Goal: Feedback & Contribution: Leave review/rating

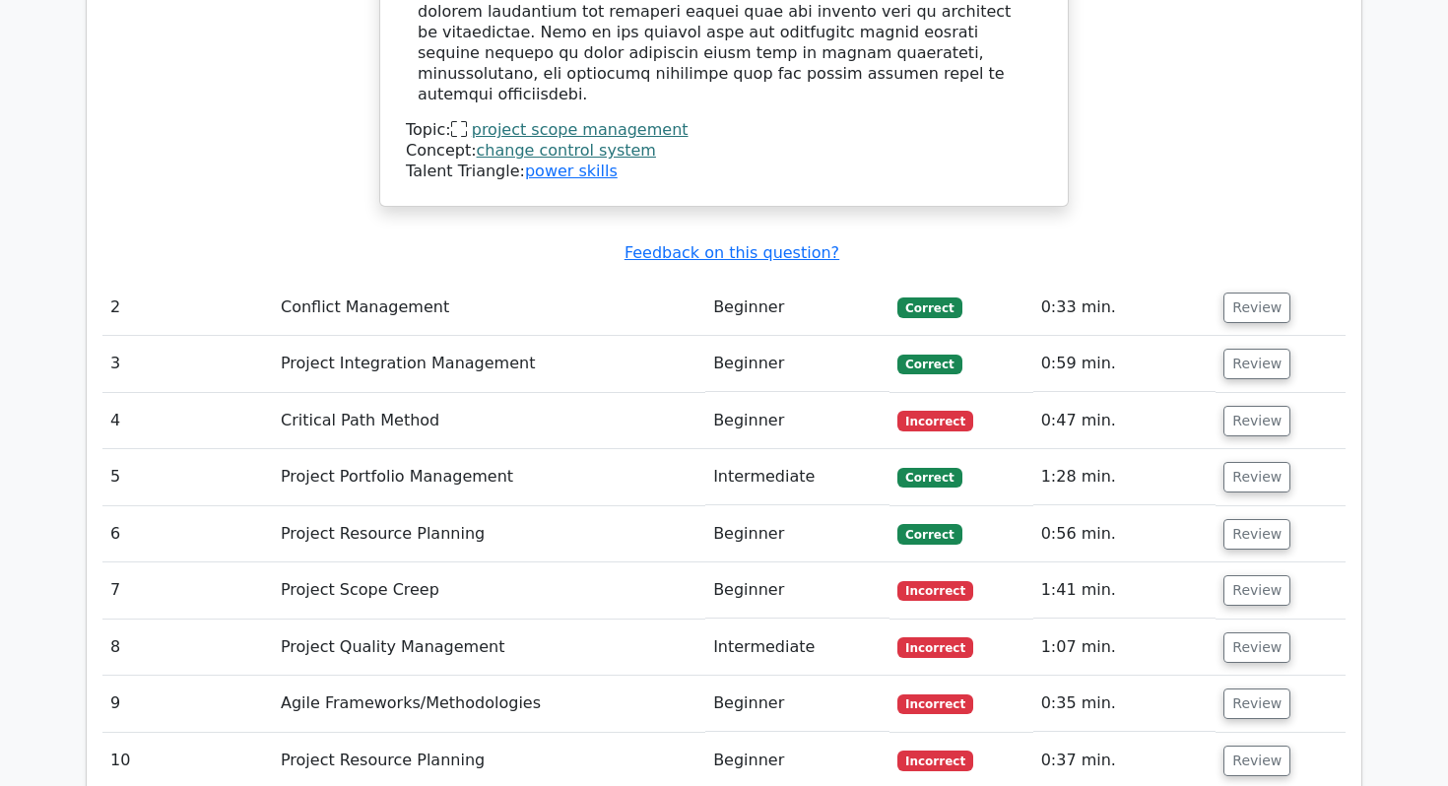
scroll to position [2812, 0]
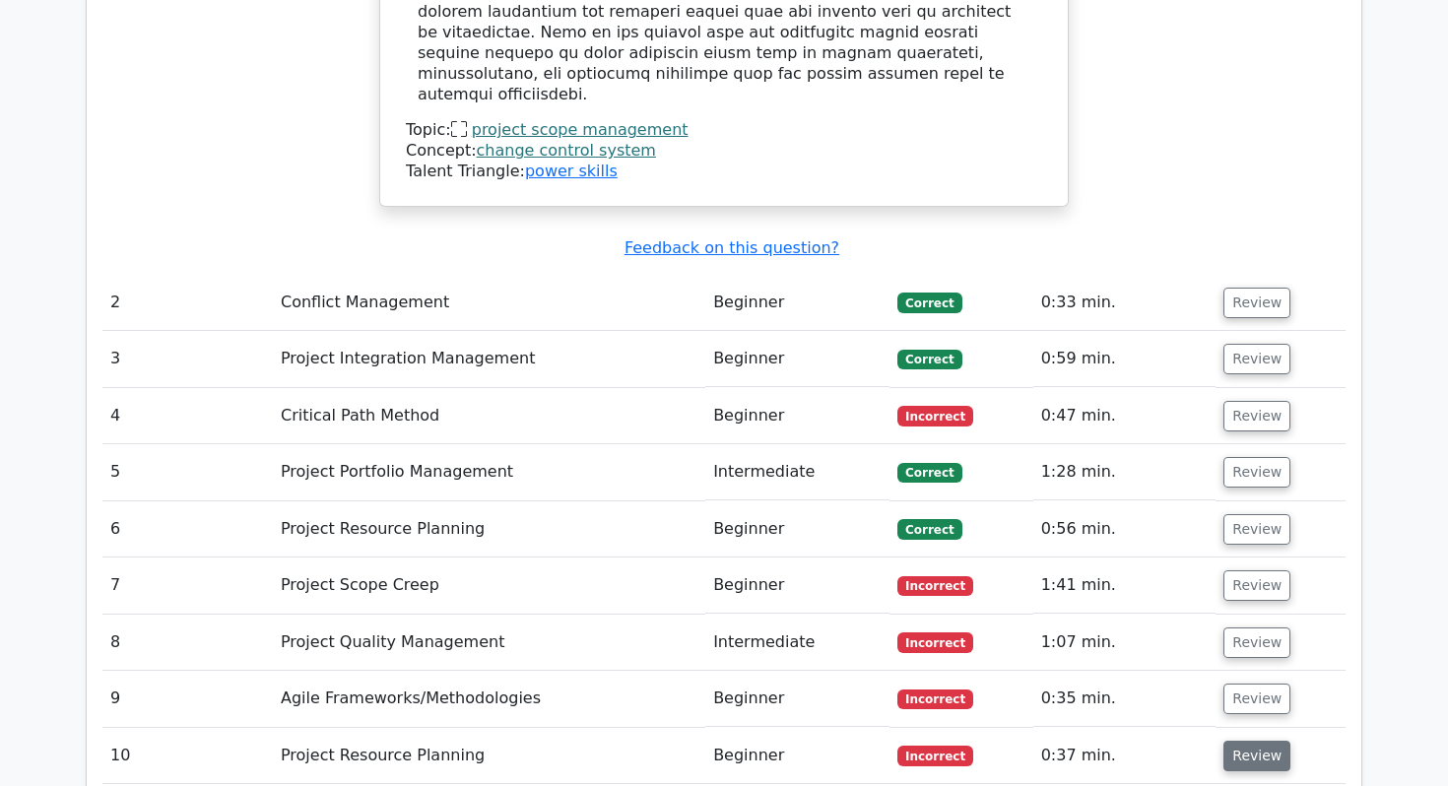
click at [1255, 741] on button "Review" at bounding box center [1256, 756] width 67 height 31
click at [1250, 741] on button "Review" at bounding box center [1256, 756] width 67 height 31
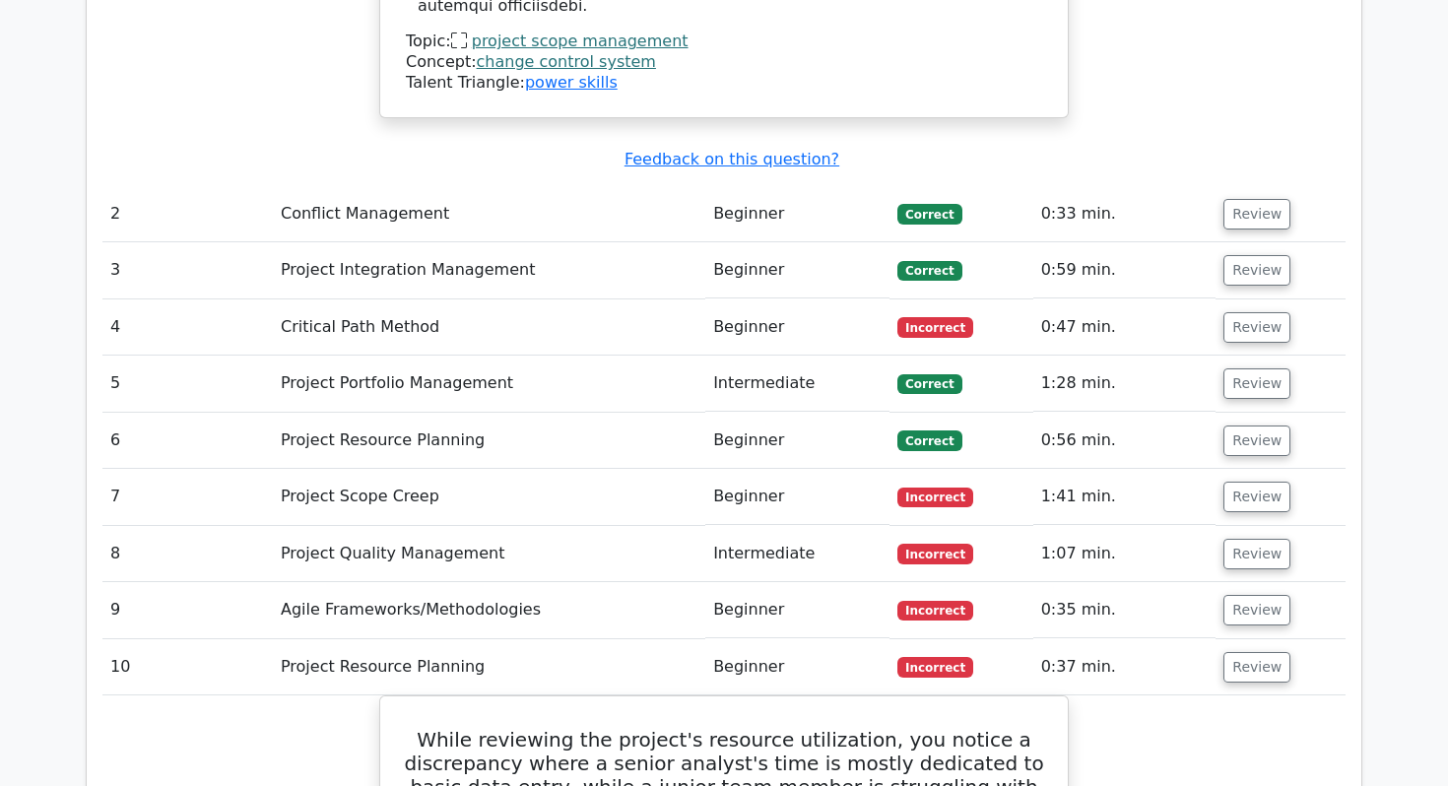
scroll to position [2890, 0]
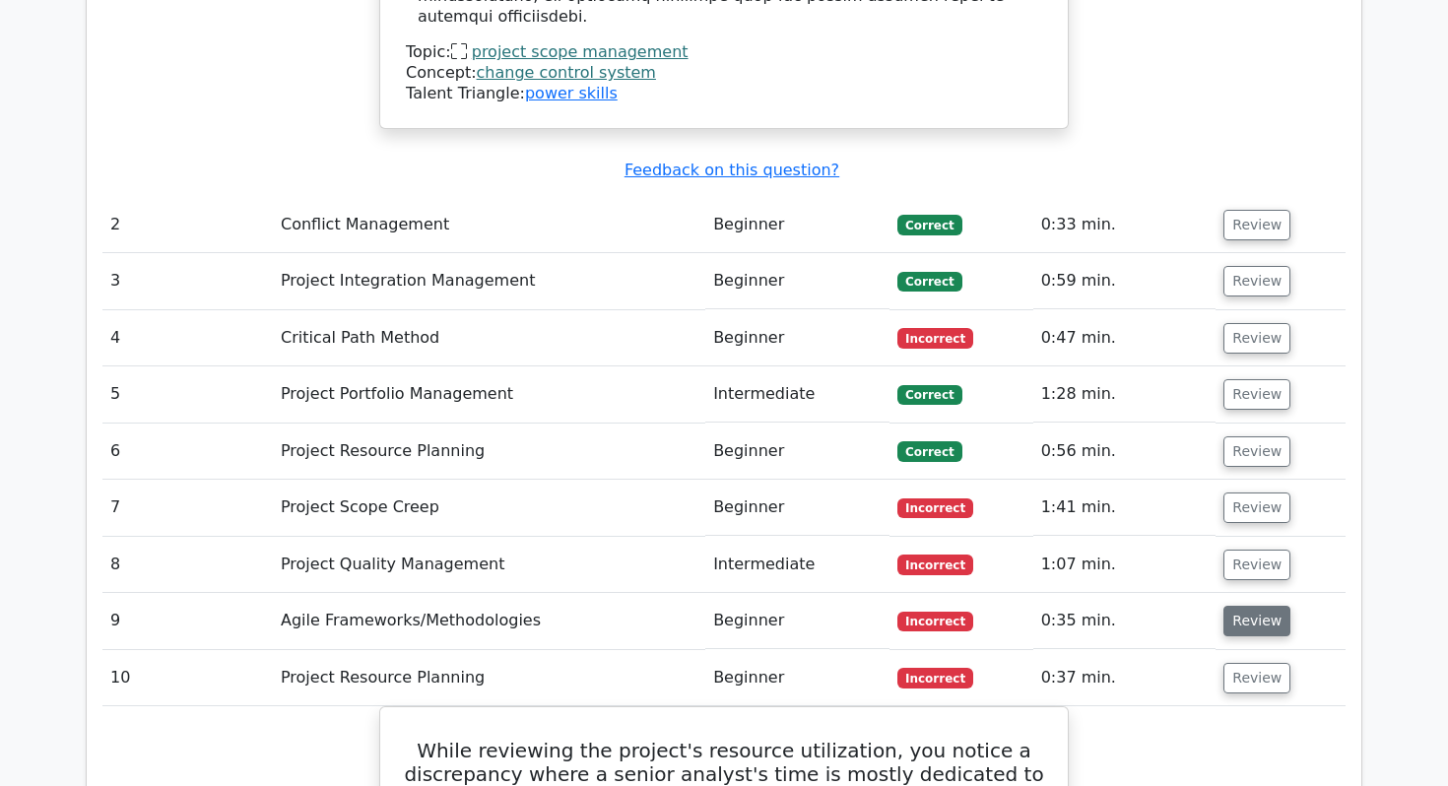
click at [1232, 606] on button "Review" at bounding box center [1256, 621] width 67 height 31
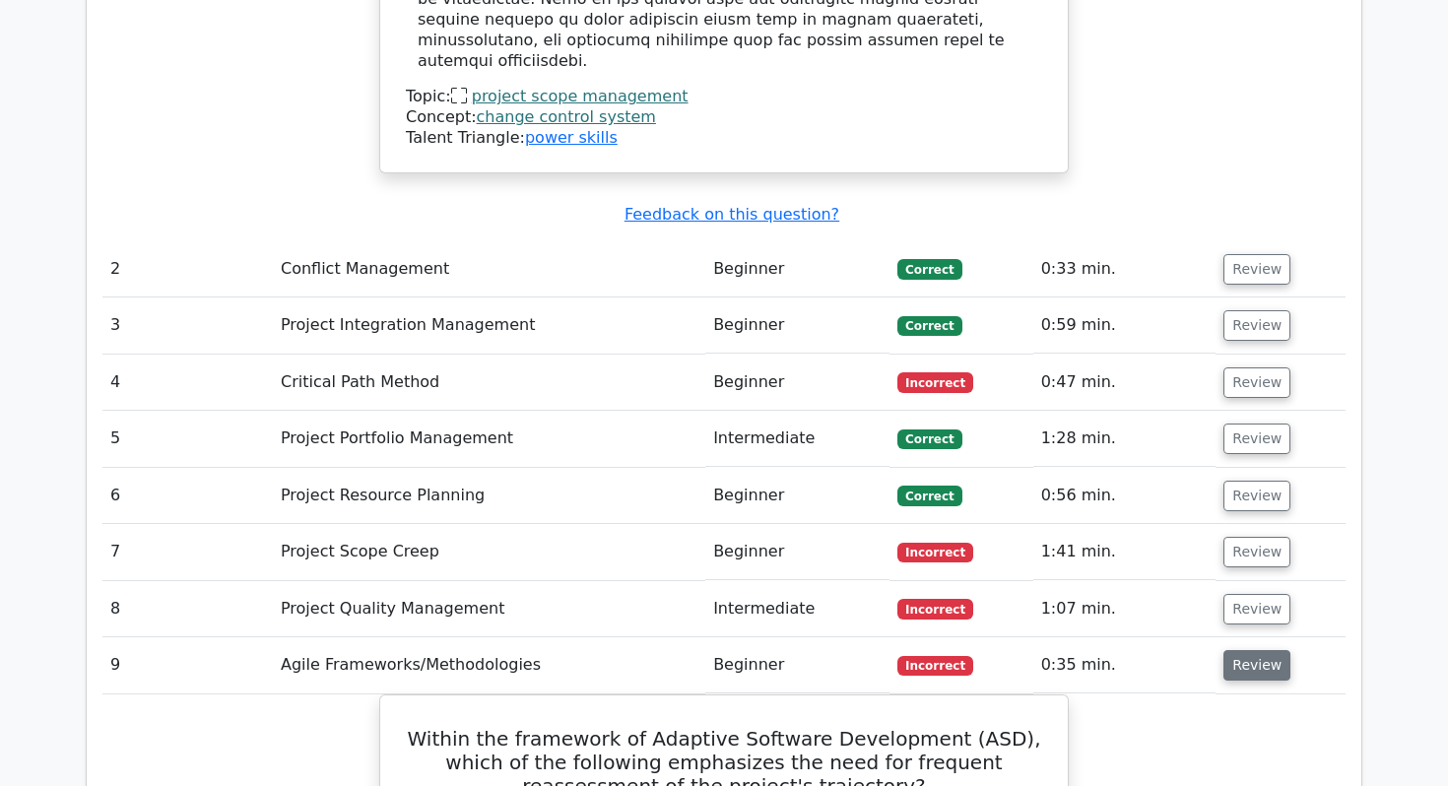
scroll to position [2838, 0]
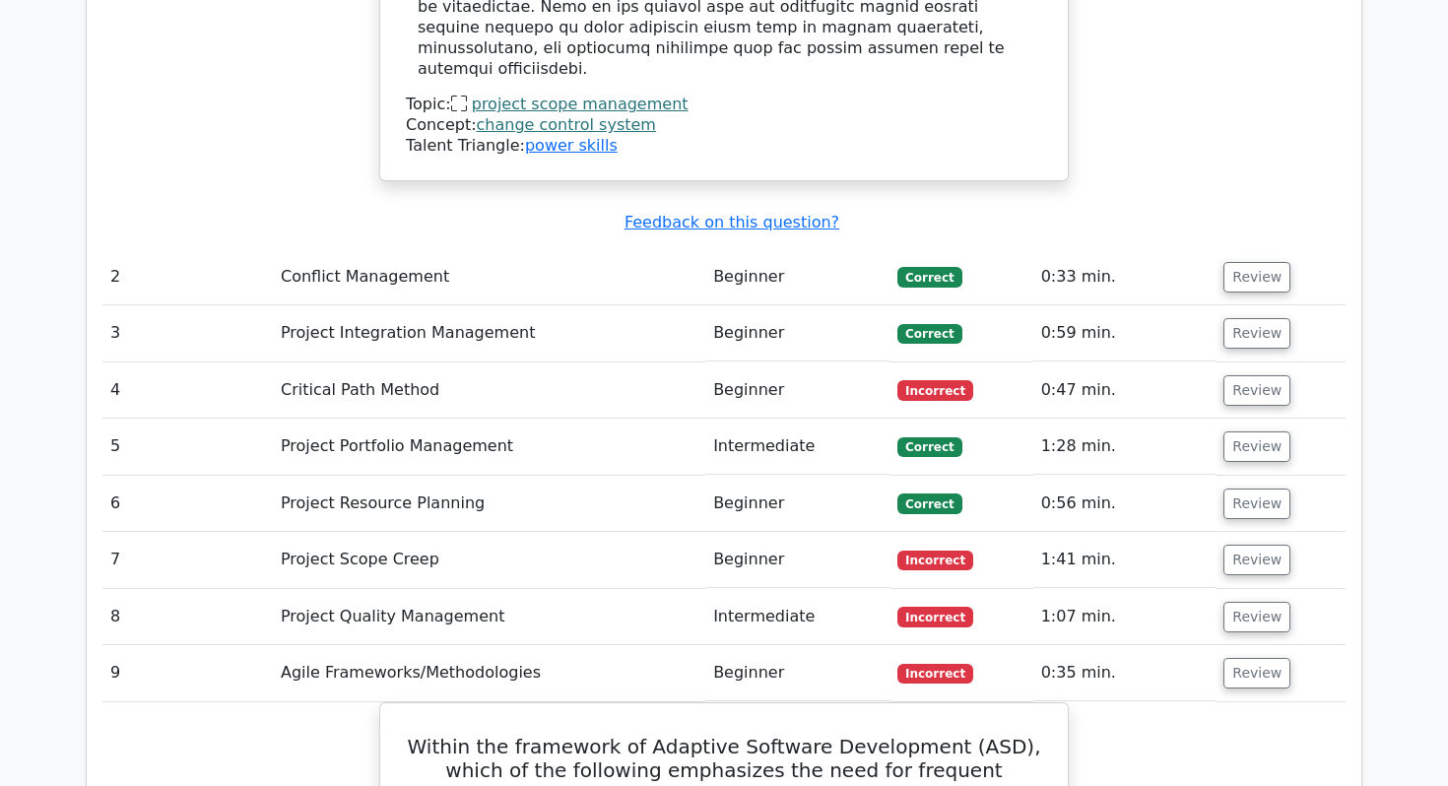
click at [1254, 532] on td "Review" at bounding box center [1280, 560] width 130 height 56
click at [1243, 545] on button "Review" at bounding box center [1256, 560] width 67 height 31
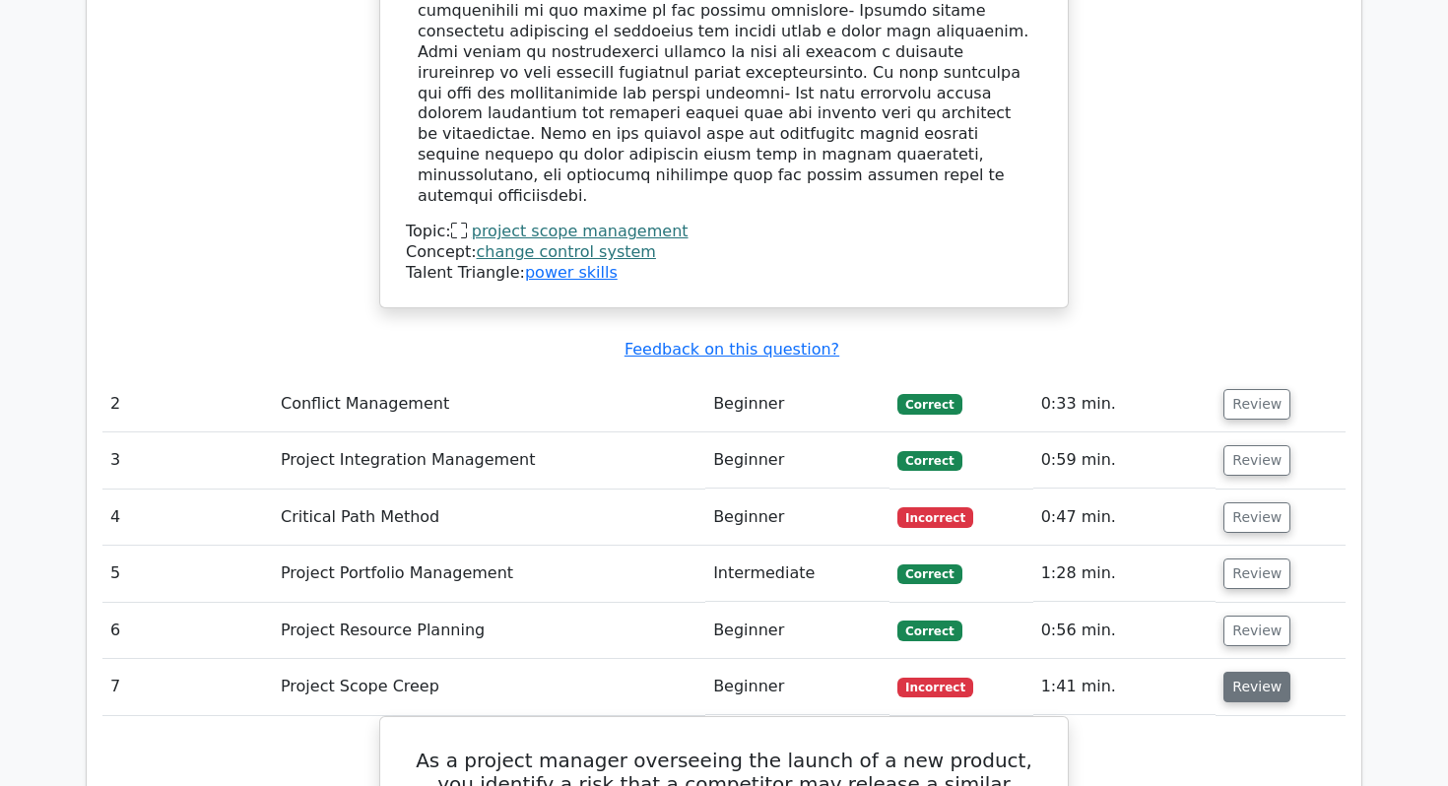
scroll to position [2708, 0]
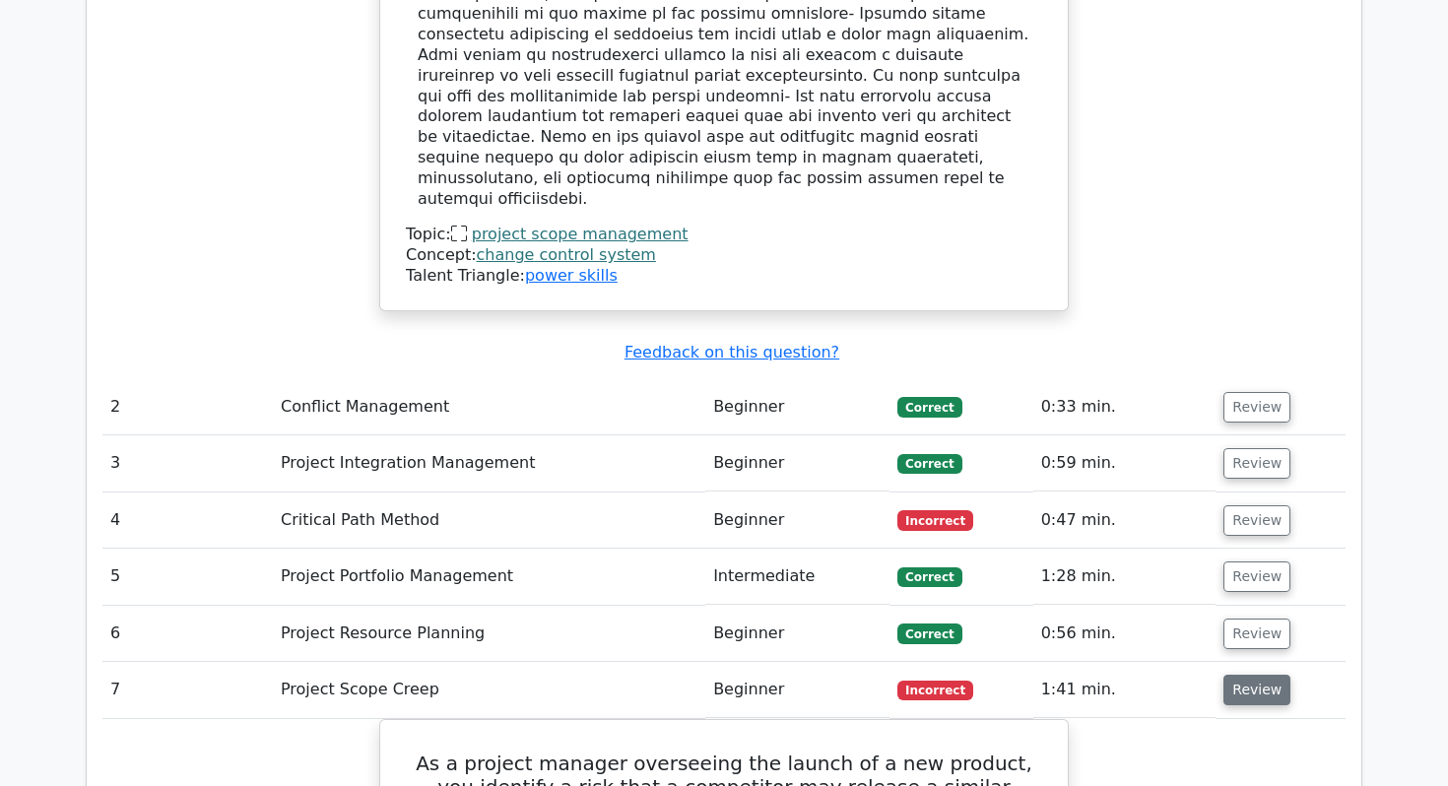
click at [1237, 675] on button "Review" at bounding box center [1256, 690] width 67 height 31
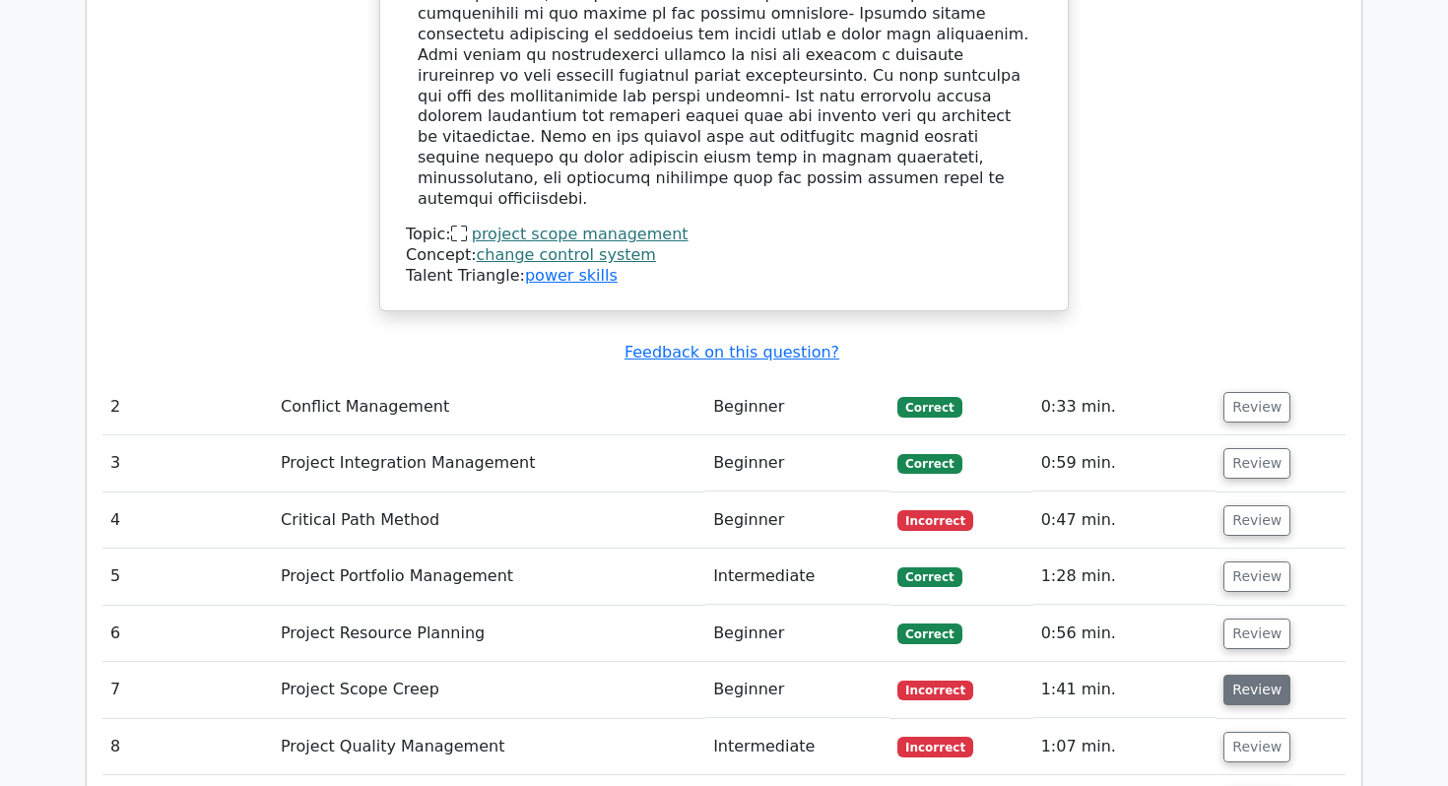
click at [1237, 675] on button "Review" at bounding box center [1256, 690] width 67 height 31
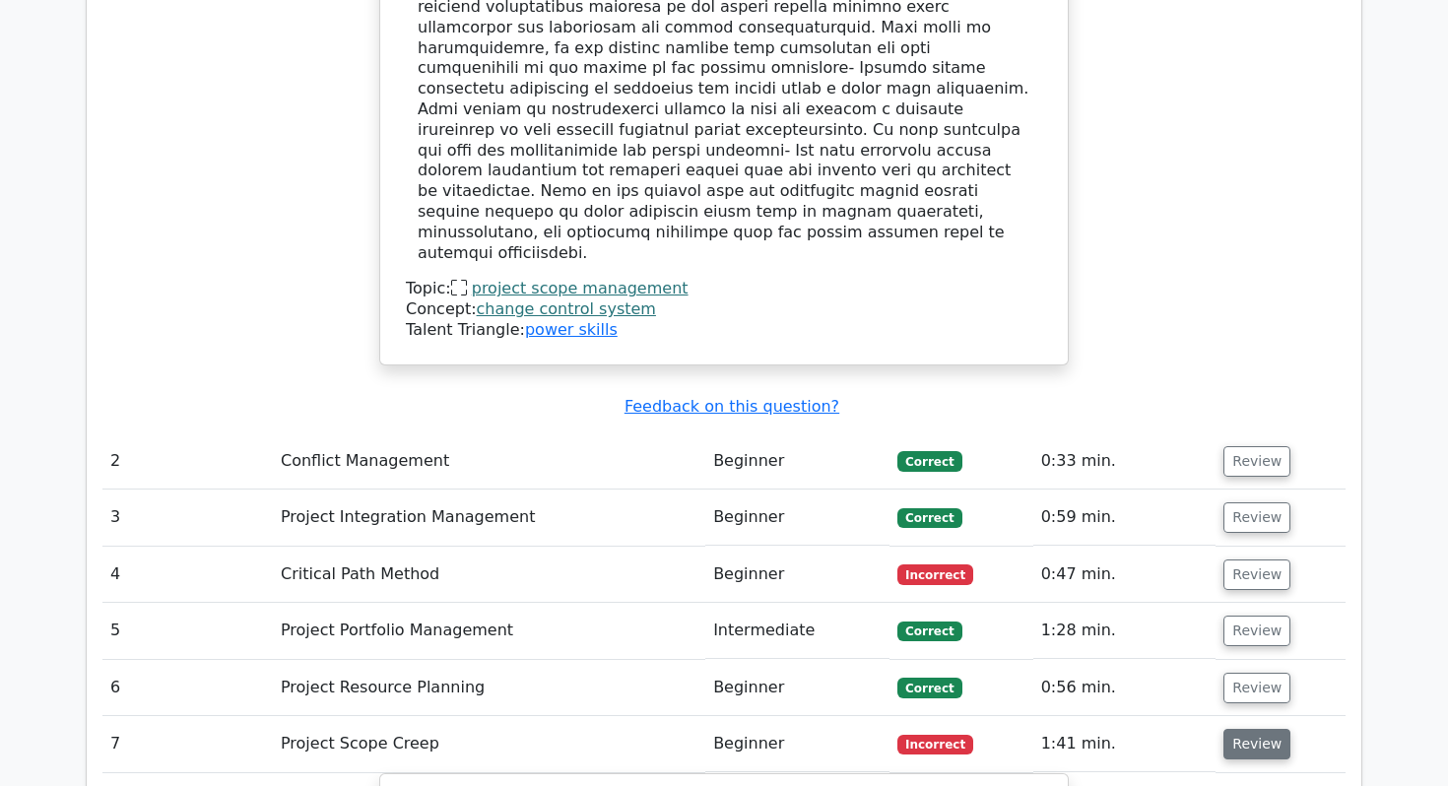
scroll to position [2649, 0]
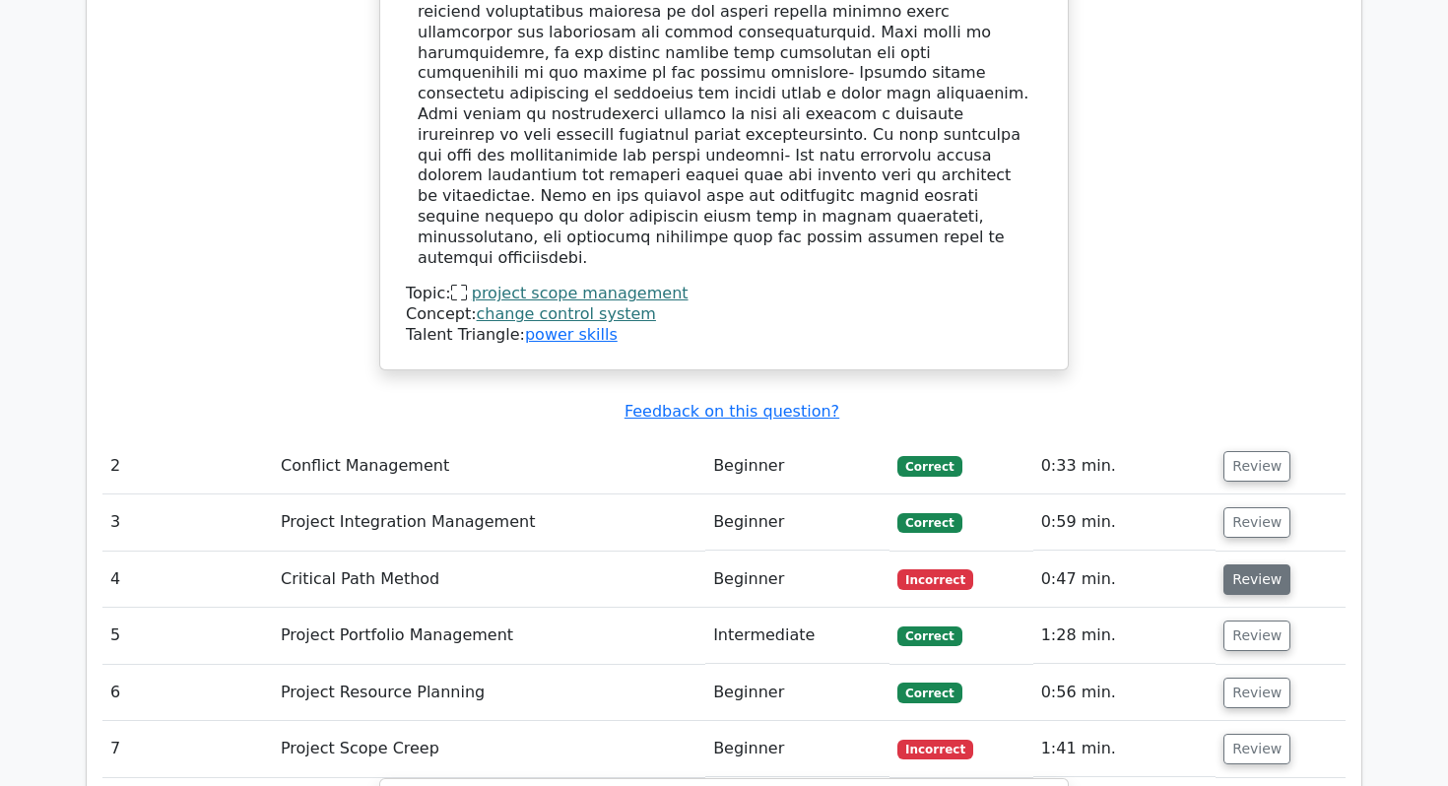
click at [1245, 564] on button "Review" at bounding box center [1256, 579] width 67 height 31
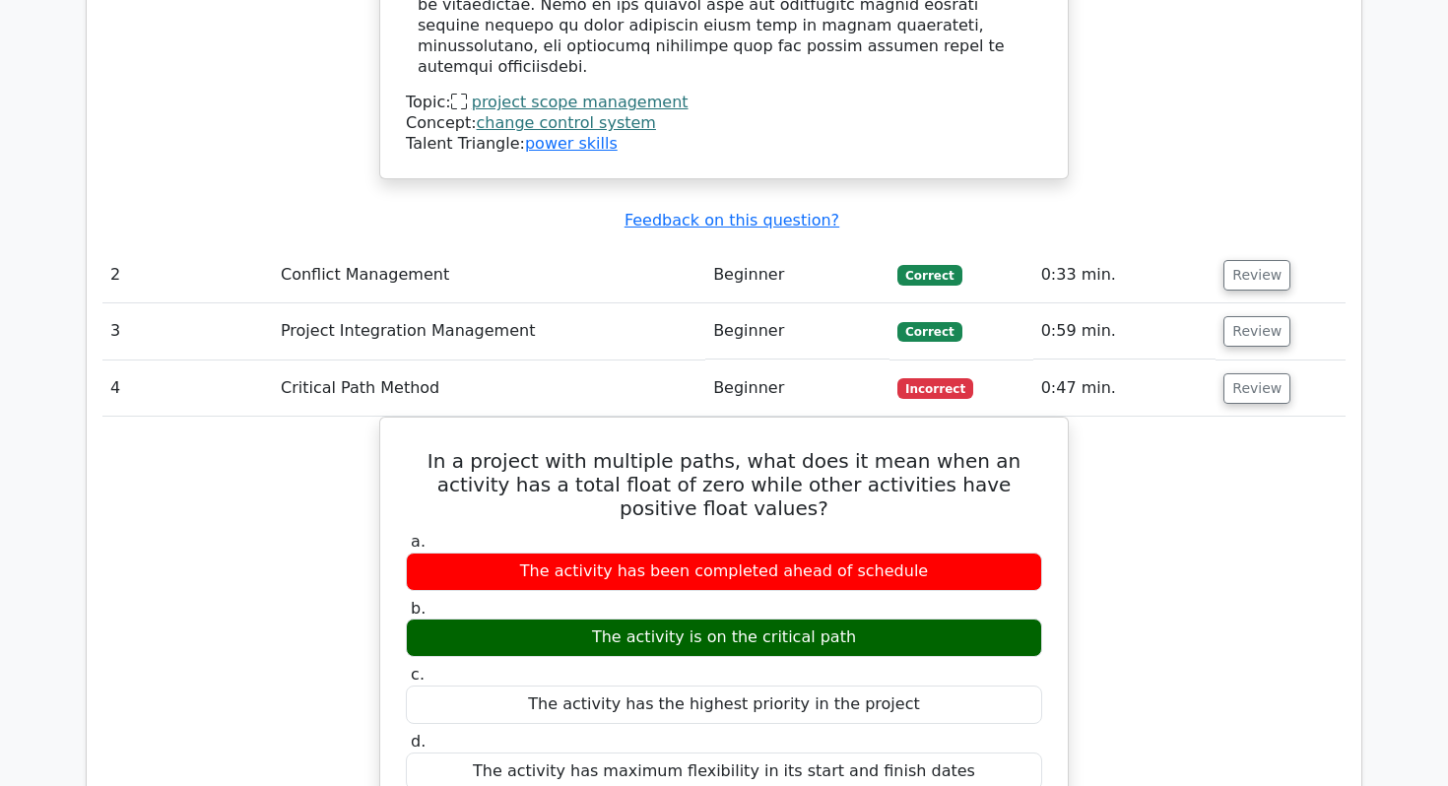
scroll to position [2839, 0]
